Goal: Task Accomplishment & Management: Use online tool/utility

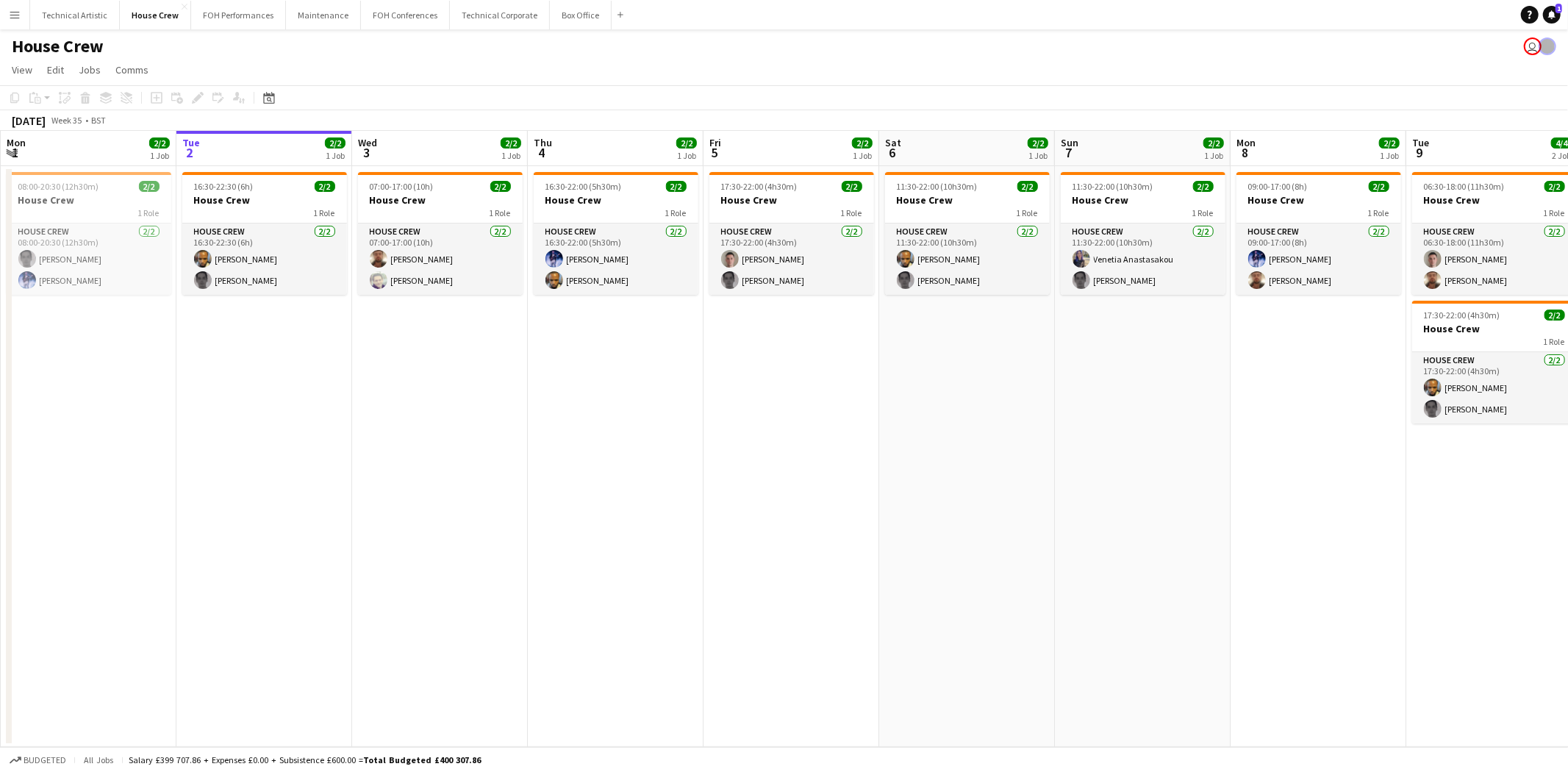
click at [891, 85] on app-toolbar "Copy Paste Paste Ctrl+V Paste with crew Ctrl+Shift+V Paste linked Job [GEOGRAPH…" at bounding box center [784, 97] width 1568 height 25
click at [81, 28] on button "Technical Artistic Close" at bounding box center [75, 15] width 90 height 28
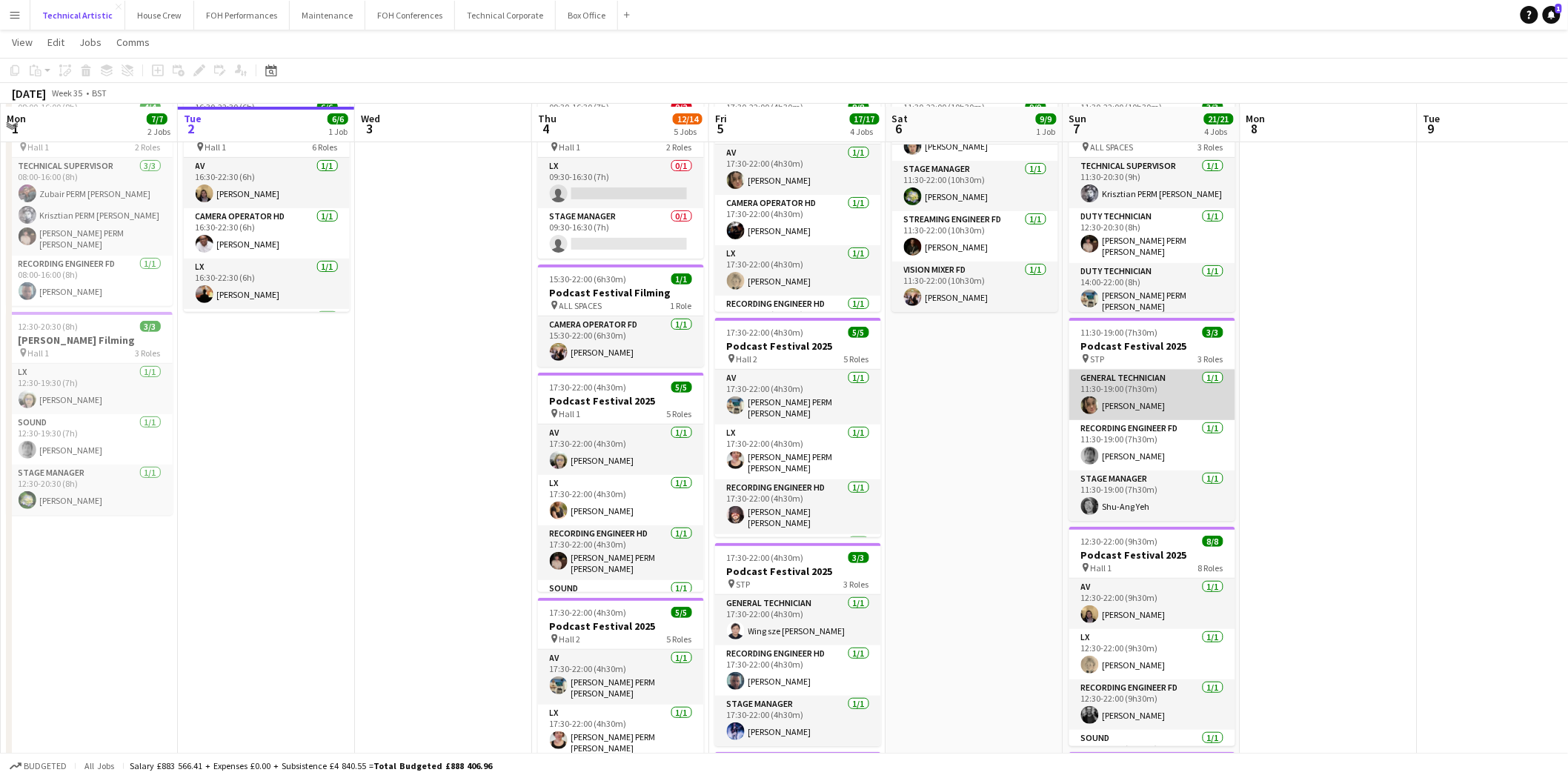
scroll to position [82, 0]
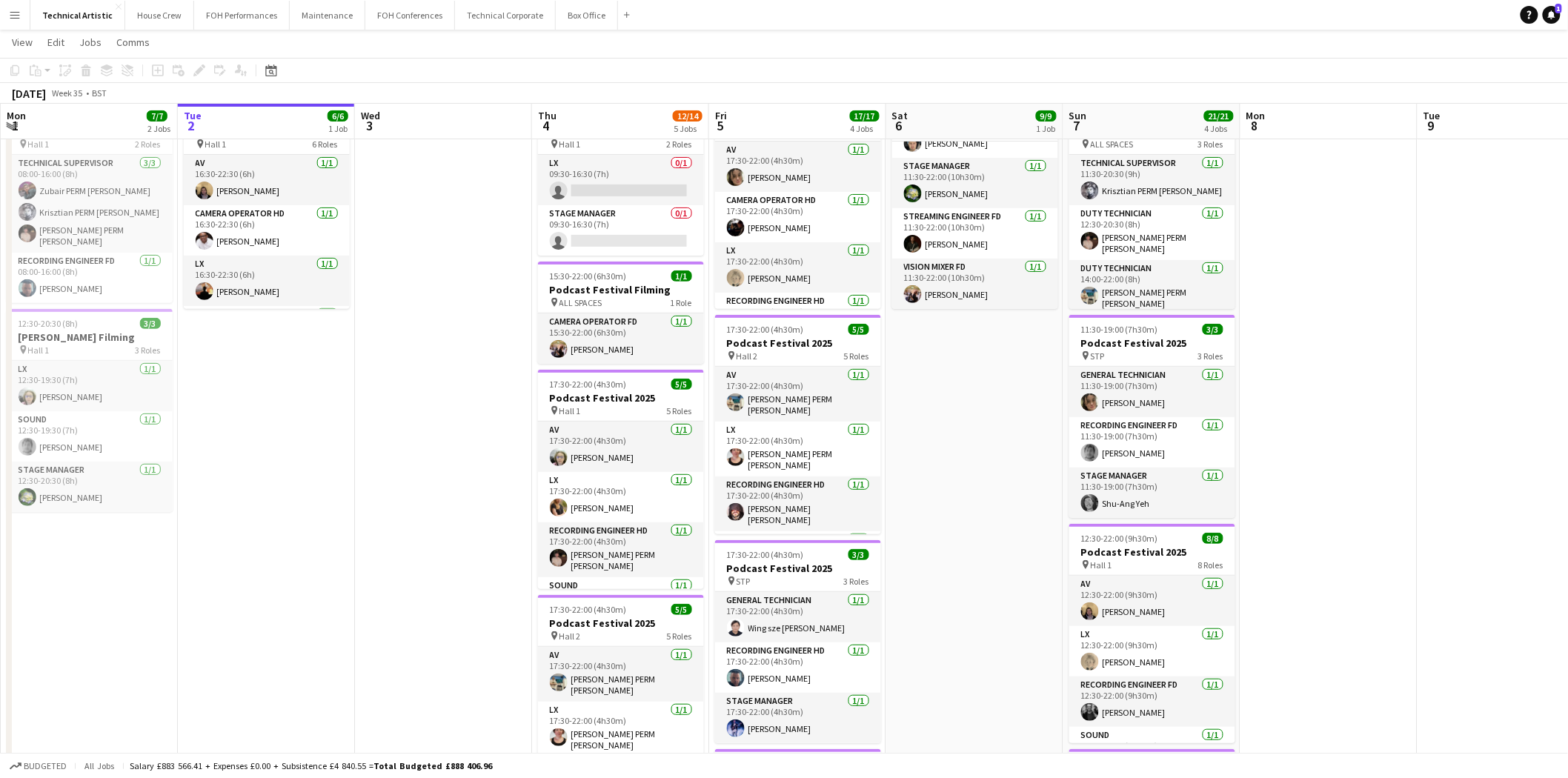
drag, startPoint x: 606, startPoint y: 64, endPoint x: 594, endPoint y: 68, distance: 12.6
click at [601, 62] on app-toolbar "Copy Paste Paste Ctrl+V Paste with crew Ctrl+Shift+V Paste linked Job [GEOGRAPH…" at bounding box center [784, 70] width 1568 height 25
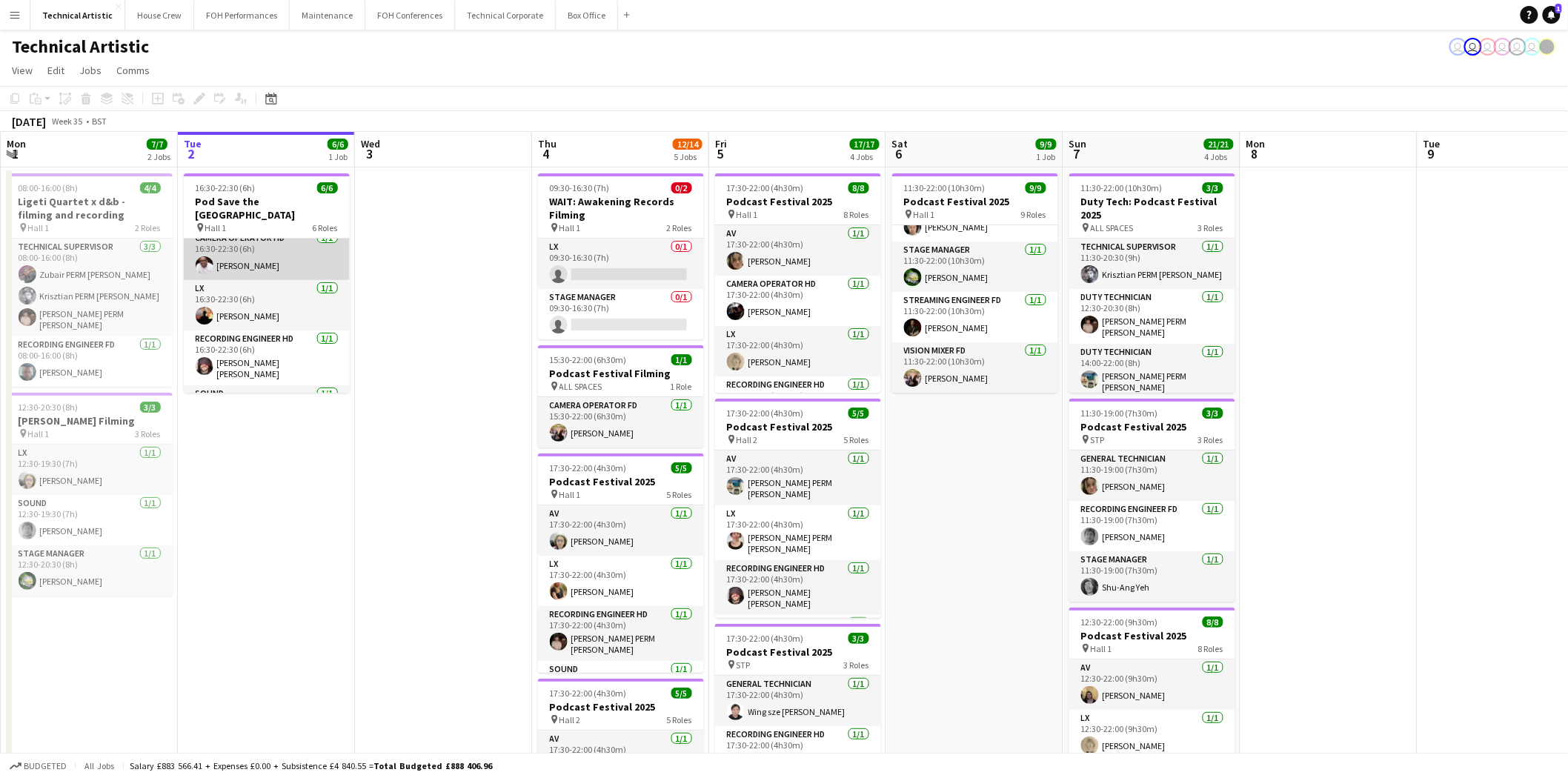
scroll to position [136, 0]
click at [446, 161] on app-board-header-date "Wed 3" at bounding box center [443, 149] width 177 height 35
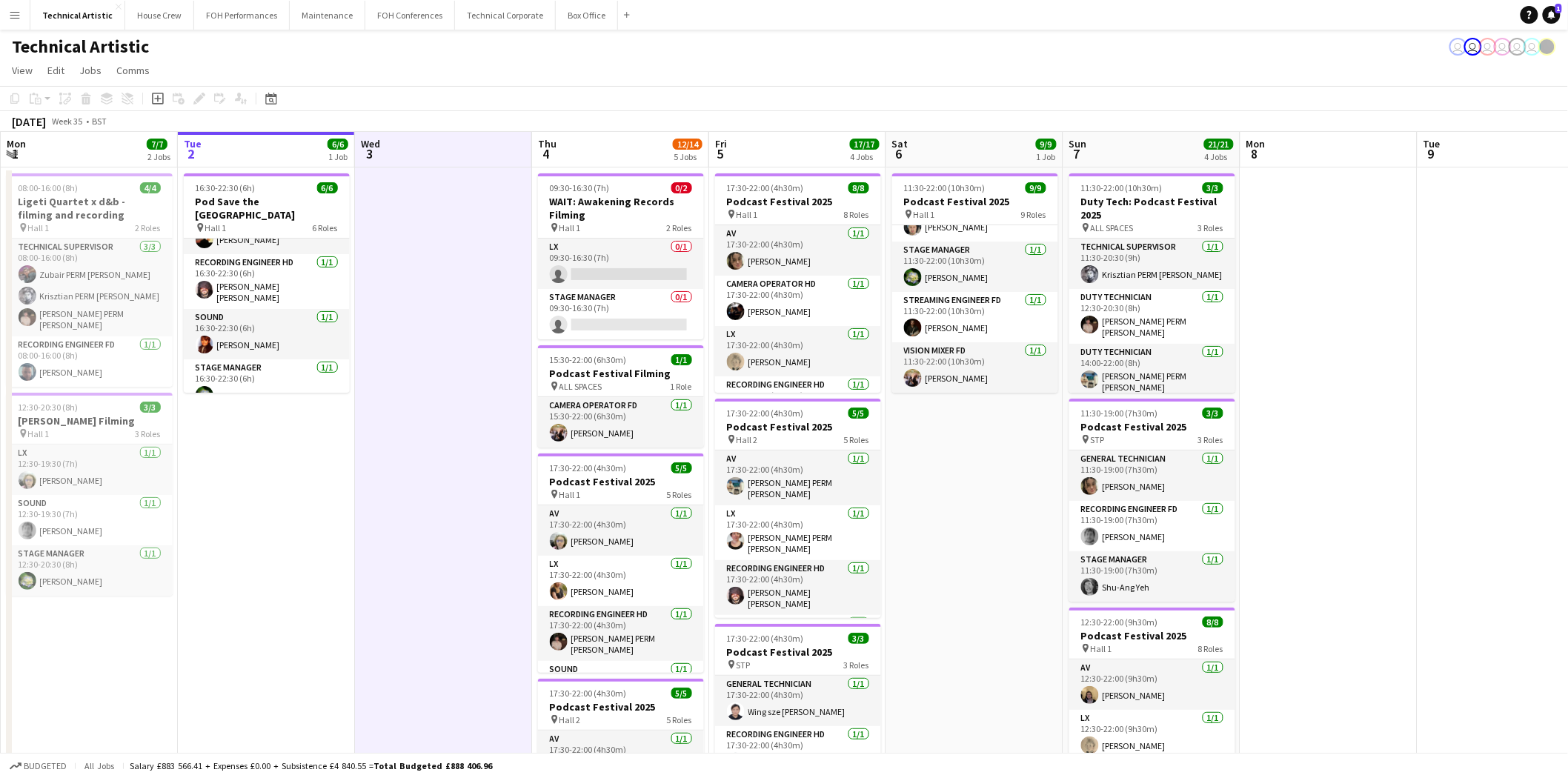
click at [437, 276] on app-date-cell at bounding box center [443, 630] width 177 height 927
click at [507, 60] on app-board "Technical Artistic user user user user user user View Day view expanded Day vie…" at bounding box center [784, 574] width 1568 height 1090
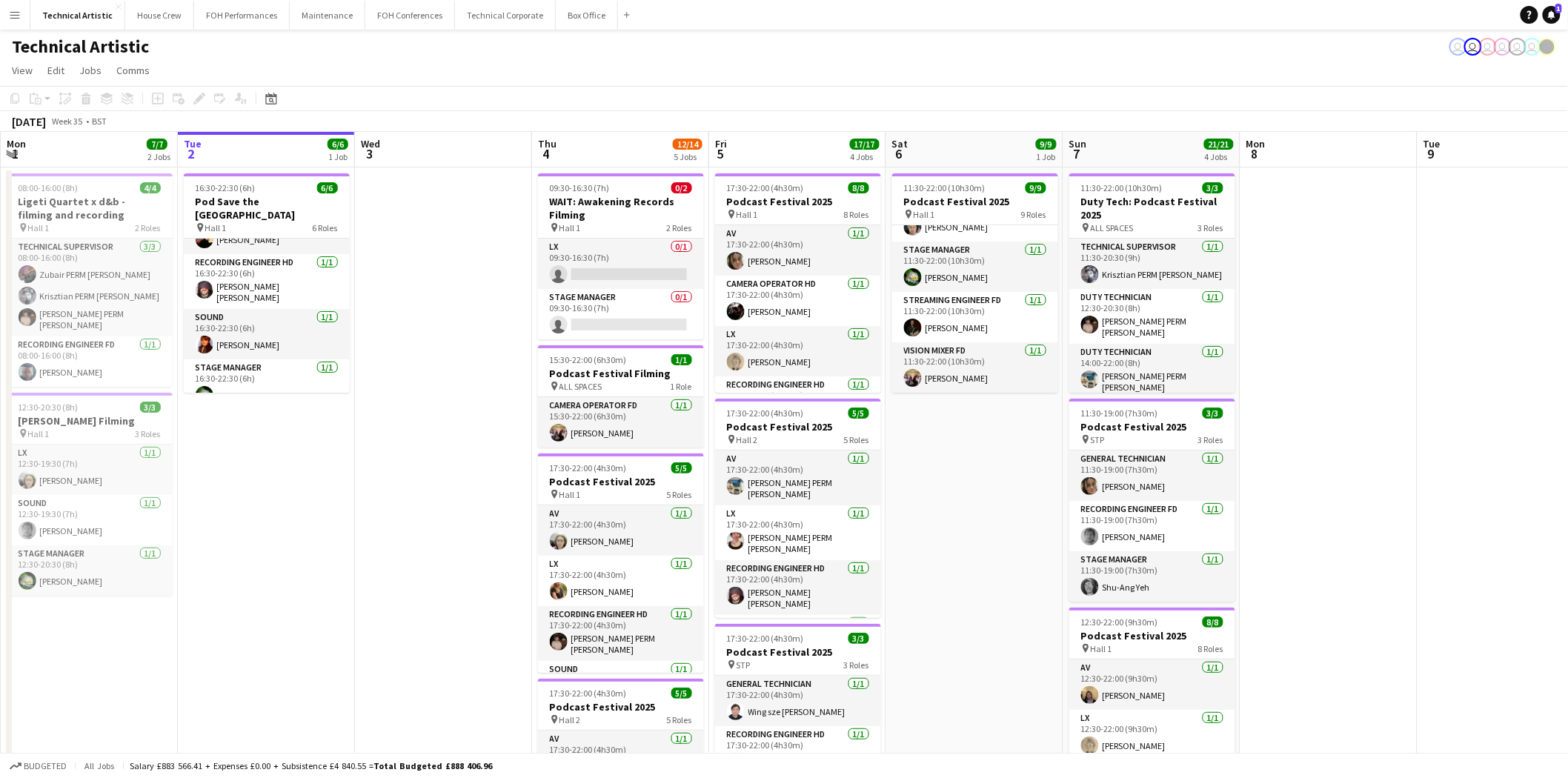
click at [498, 81] on app-page-menu "View Day view expanded Day view collapsed Month view Date picker Jump to [DATE]…" at bounding box center [784, 72] width 1568 height 28
